Goal: Check status

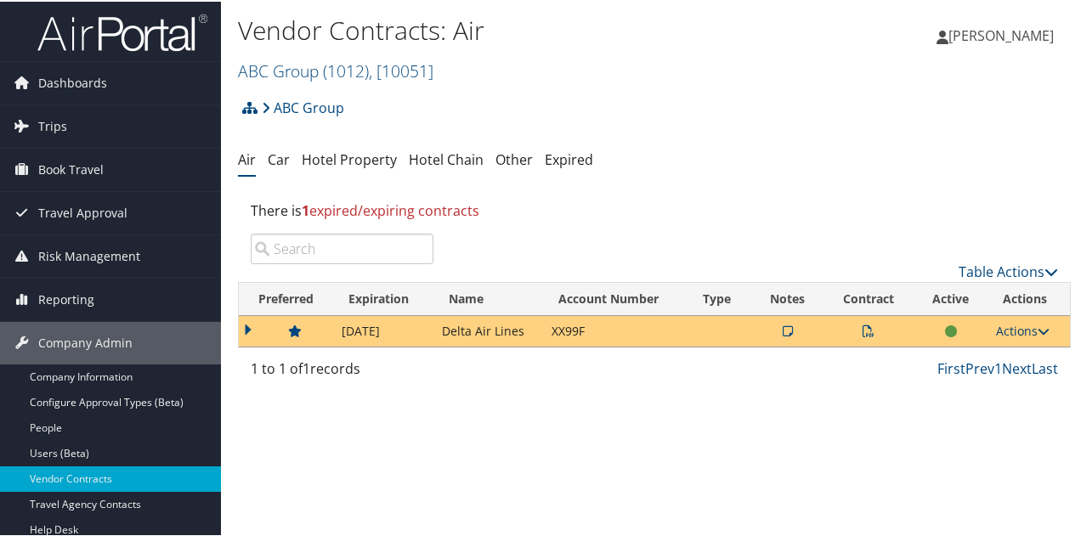
click at [1039, 325] on icon at bounding box center [1044, 330] width 12 height 12
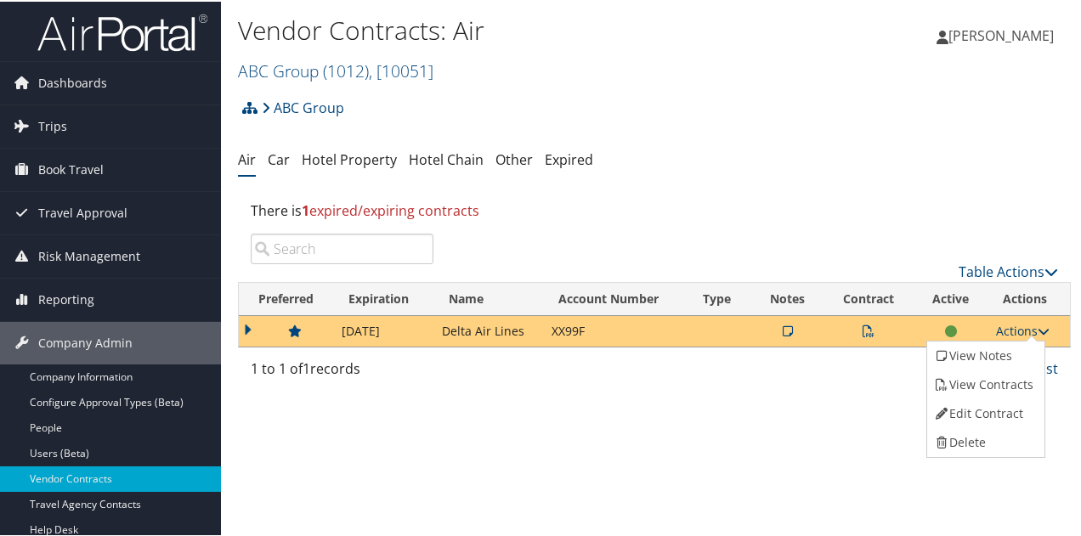
click at [1039, 325] on icon at bounding box center [1044, 330] width 12 height 12
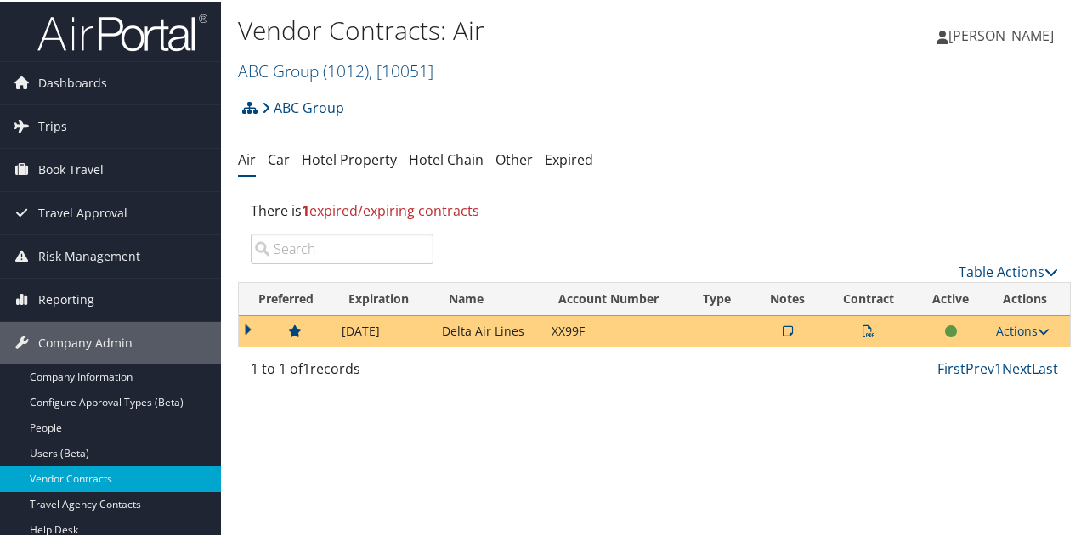
click at [250, 325] on td at bounding box center [286, 329] width 94 height 31
